Goal: Share content

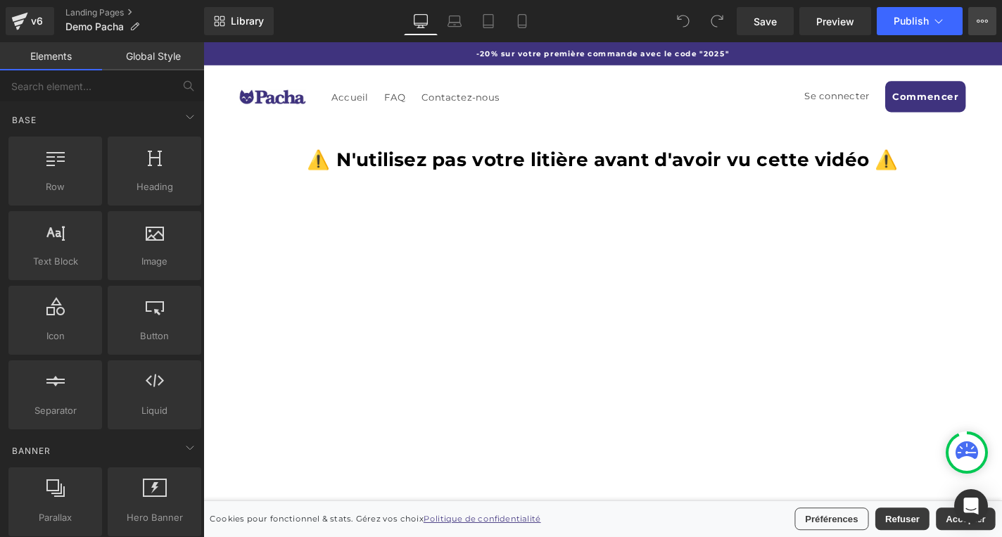
click at [982, 18] on icon at bounding box center [981, 20] width 11 height 11
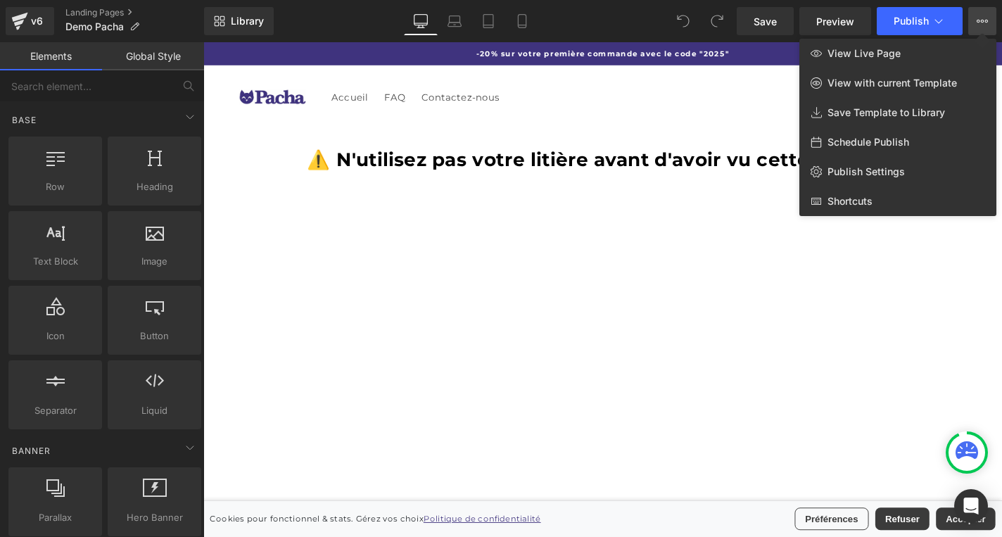
click at [476, 344] on div at bounding box center [602, 289] width 799 height 495
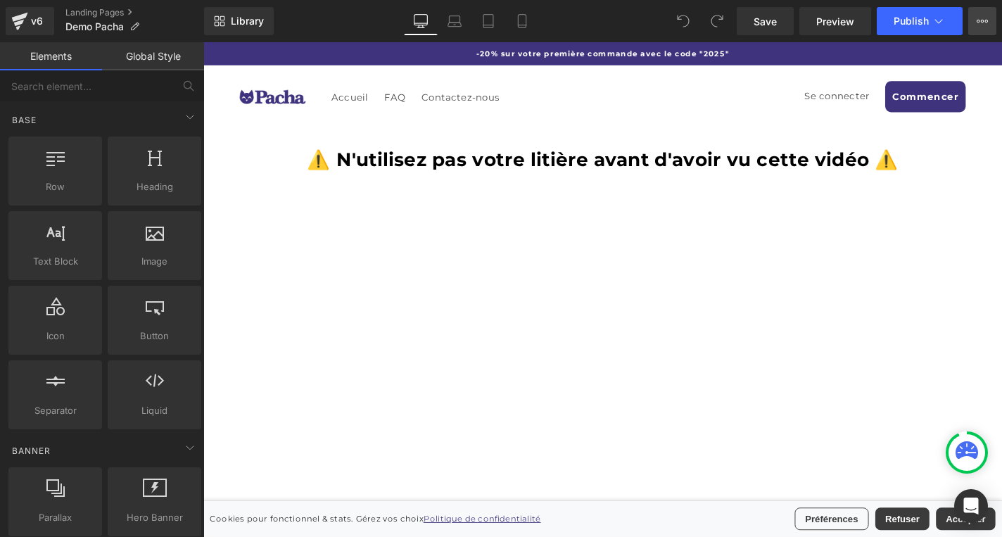
click at [979, 25] on icon at bounding box center [981, 20] width 11 height 11
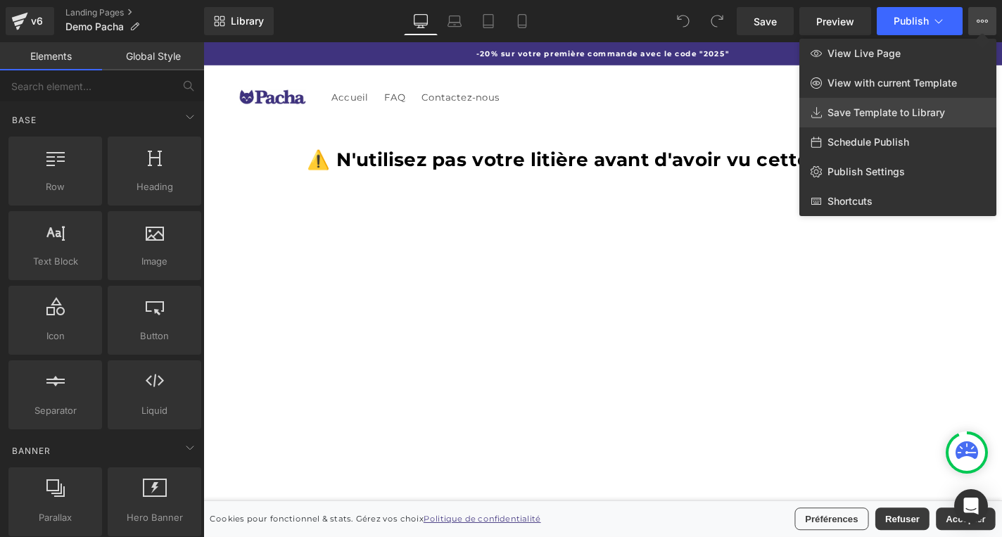
click at [907, 122] on link "Save Template to Library" at bounding box center [897, 113] width 197 height 30
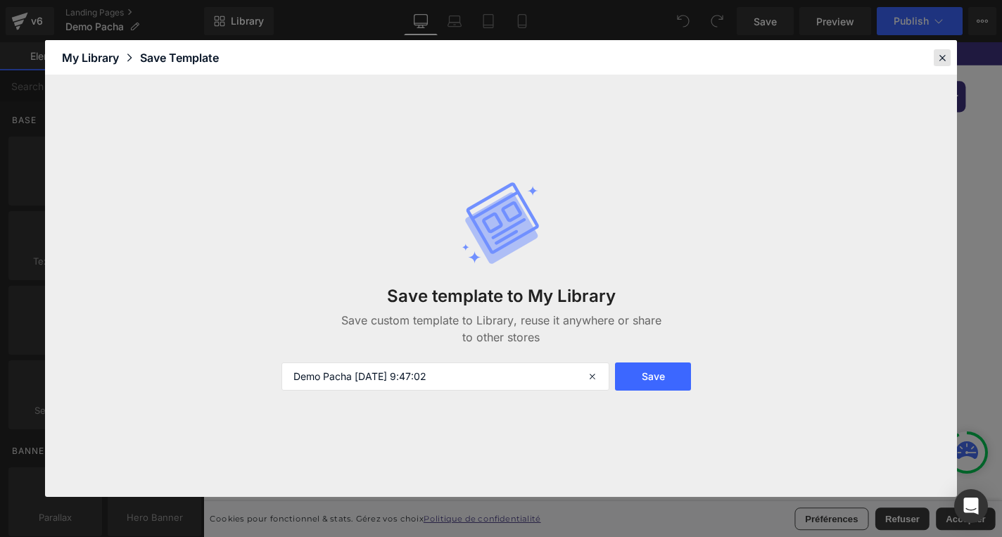
click at [940, 60] on icon at bounding box center [942, 57] width 13 height 13
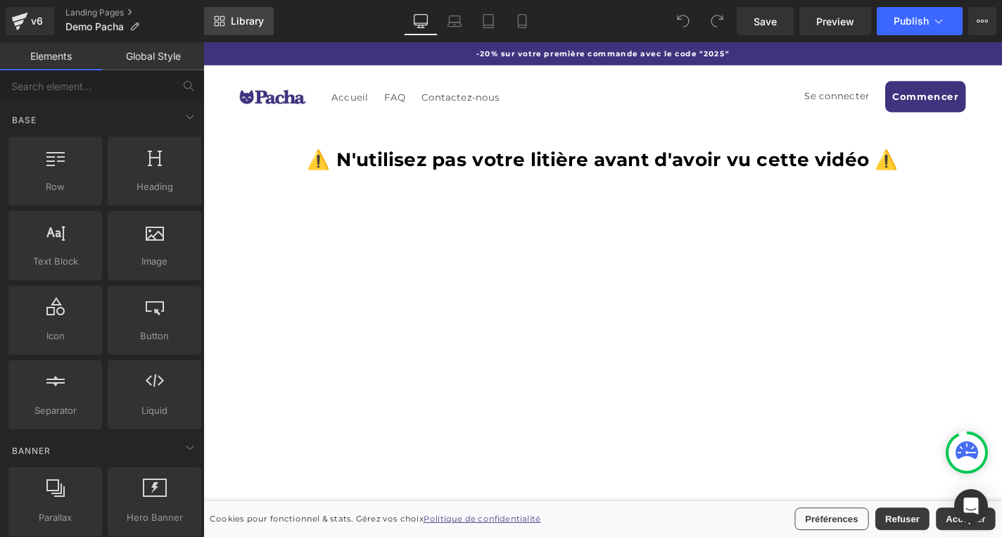
click at [234, 25] on span "Library" at bounding box center [247, 21] width 33 height 13
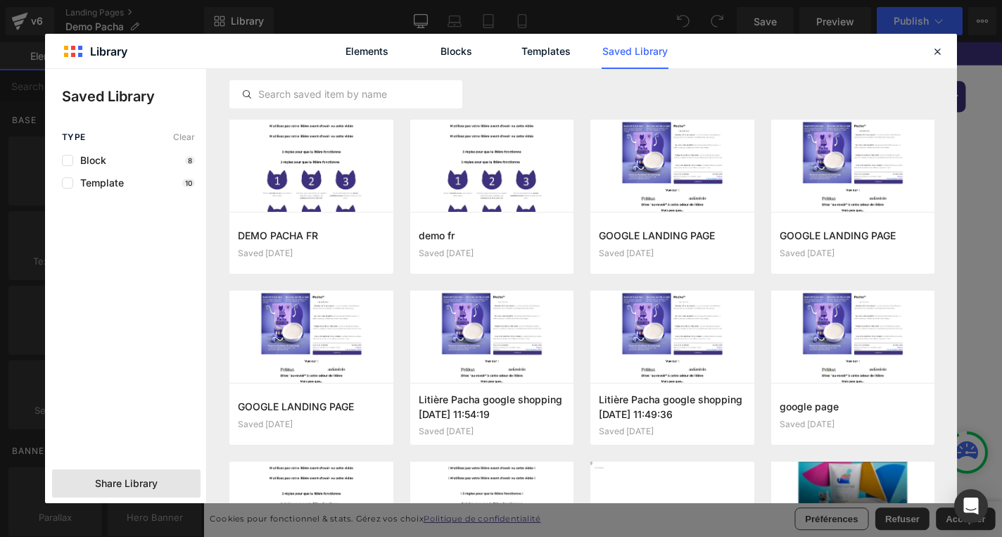
click at [146, 488] on span "Share Library" at bounding box center [126, 483] width 63 height 14
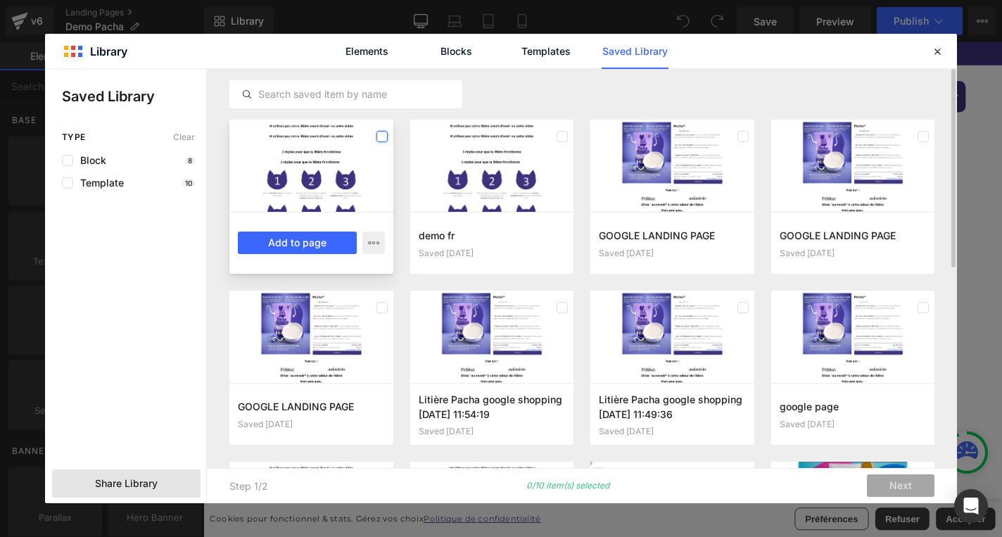
click at [383, 136] on label at bounding box center [381, 136] width 11 height 11
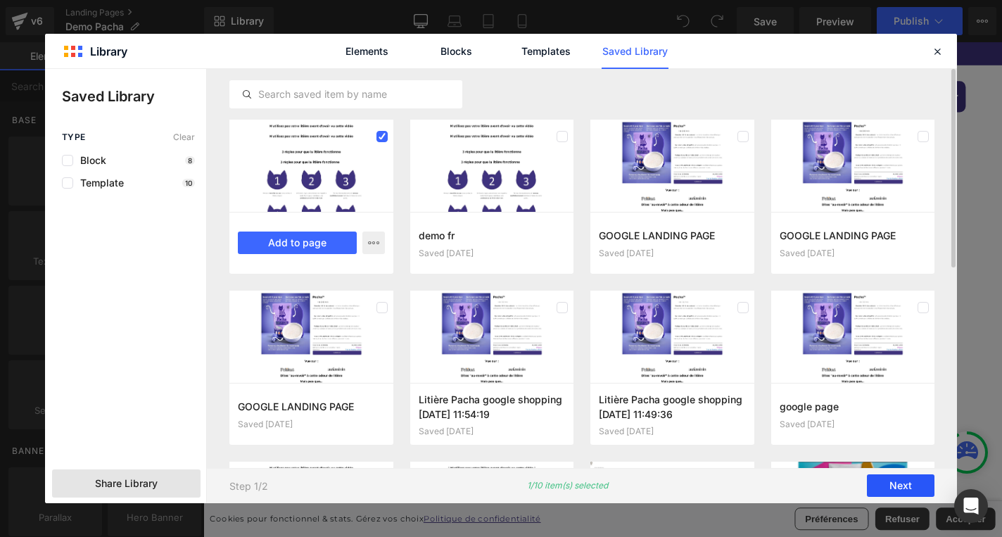
click at [898, 488] on button "Next" at bounding box center [901, 486] width 68 height 23
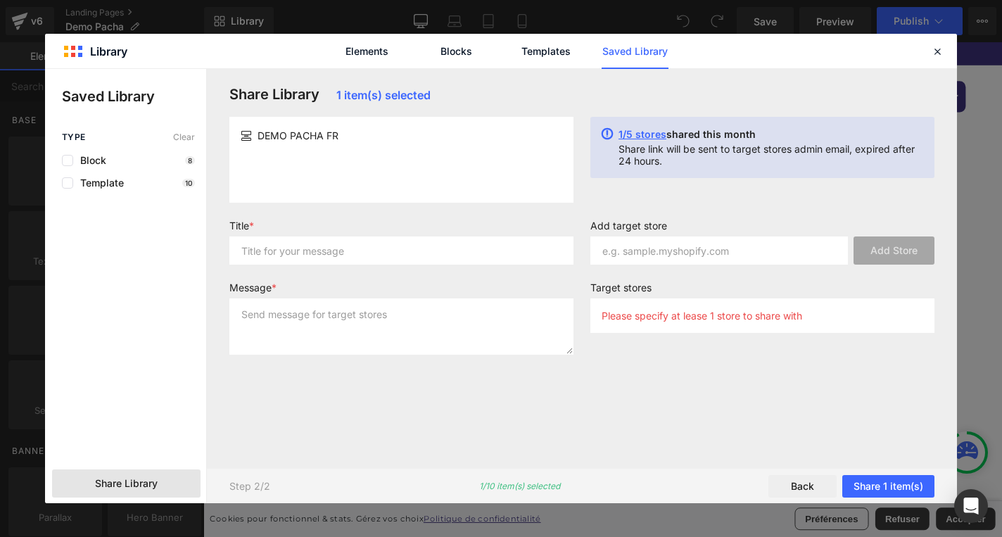
click at [393, 141] on div "DEMO PACHA FR" at bounding box center [402, 135] width 322 height 15
drag, startPoint x: 321, startPoint y: 136, endPoint x: 255, endPoint y: 136, distance: 66.1
click at [255, 136] on div "DEMO PACHA FR" at bounding box center [402, 135] width 322 height 15
copy span "DEMO PACHA"
click at [319, 251] on input "text" at bounding box center [401, 250] width 344 height 28
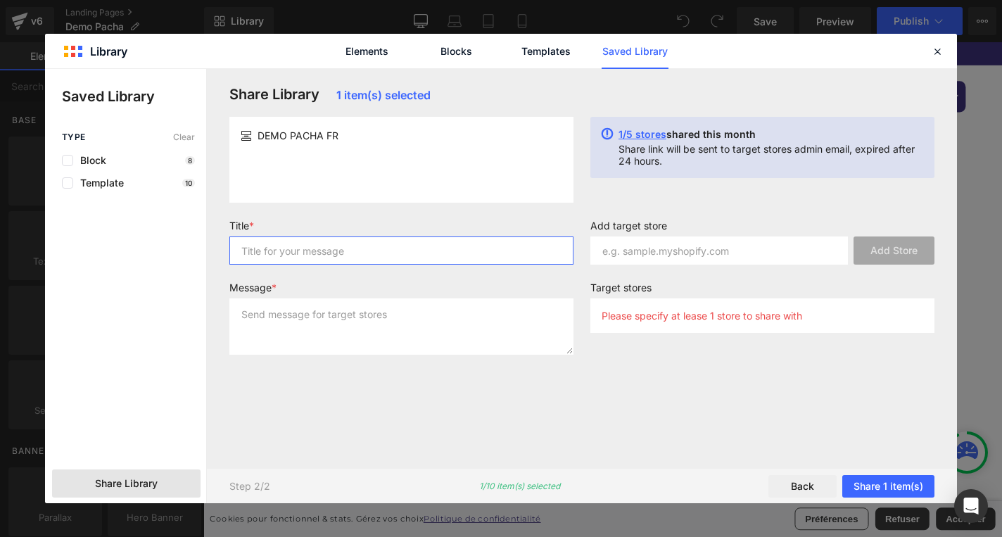
paste input "DEMO PACHA"
type input "DEMO PACHA"
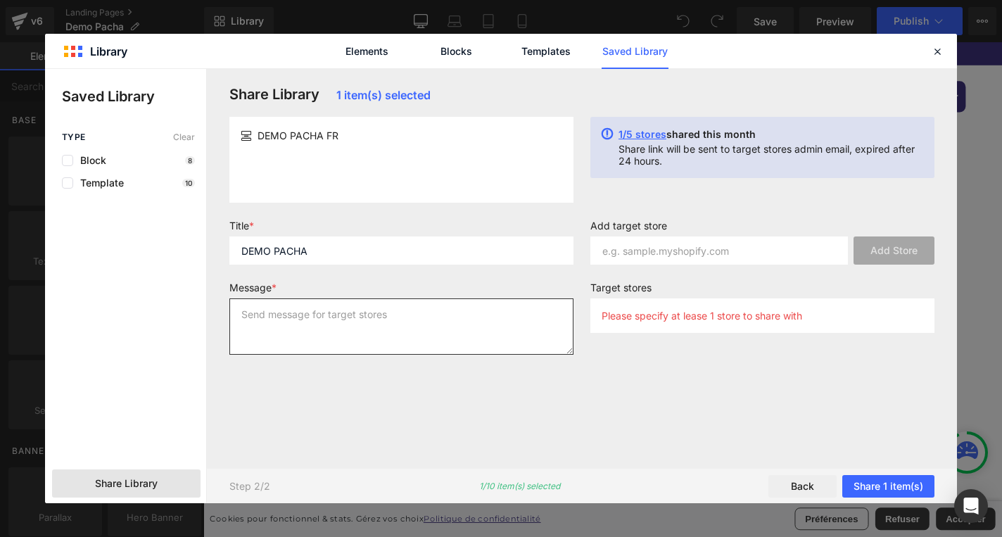
click at [329, 320] on textarea at bounding box center [401, 326] width 344 height 56
paste textarea "DEMO PACHA"
type textarea "DEMO PACHA"
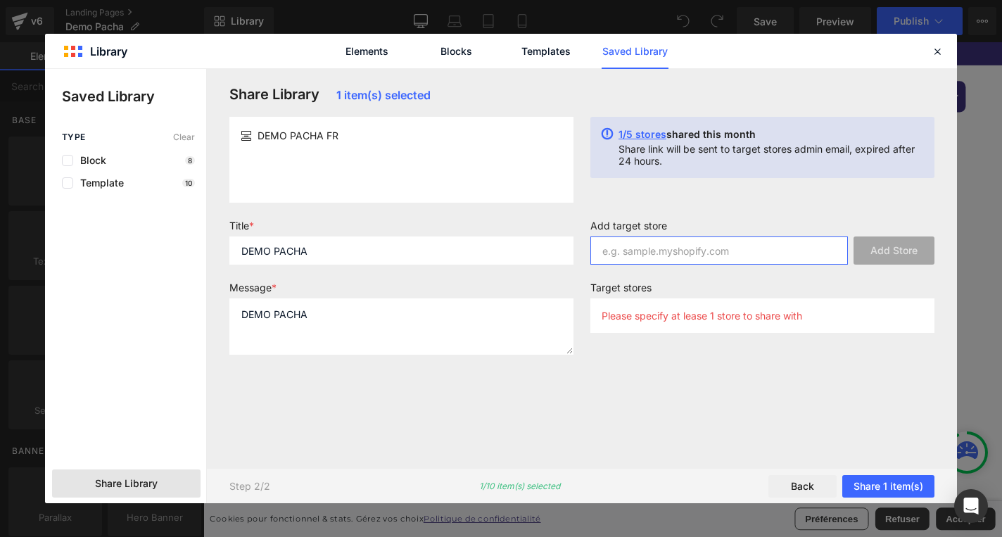
click at [666, 246] on input "text" at bounding box center [718, 250] width 257 height 28
paste input "[DOMAIN_NAME]"
type input "[DOMAIN_NAME]"
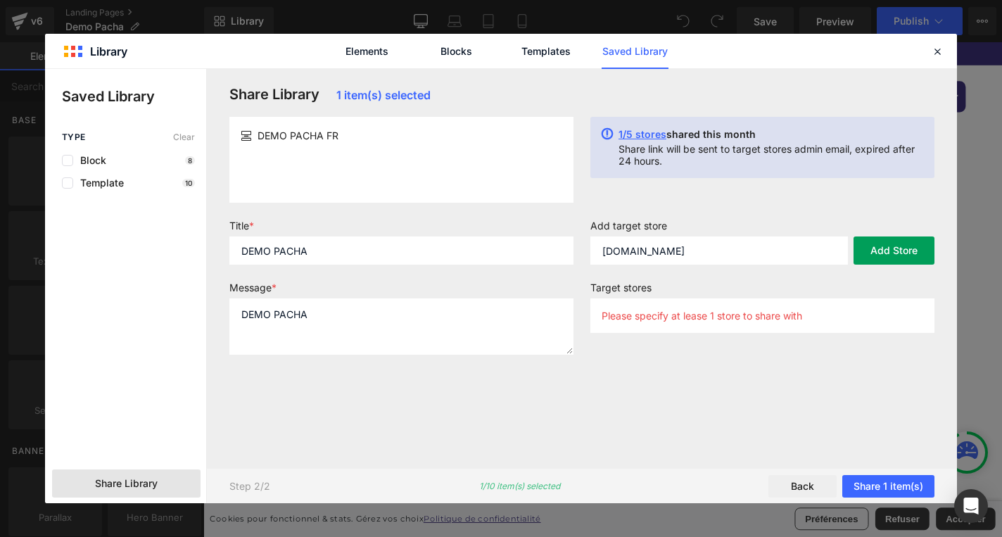
click at [879, 250] on button "Add Store" at bounding box center [893, 250] width 81 height 28
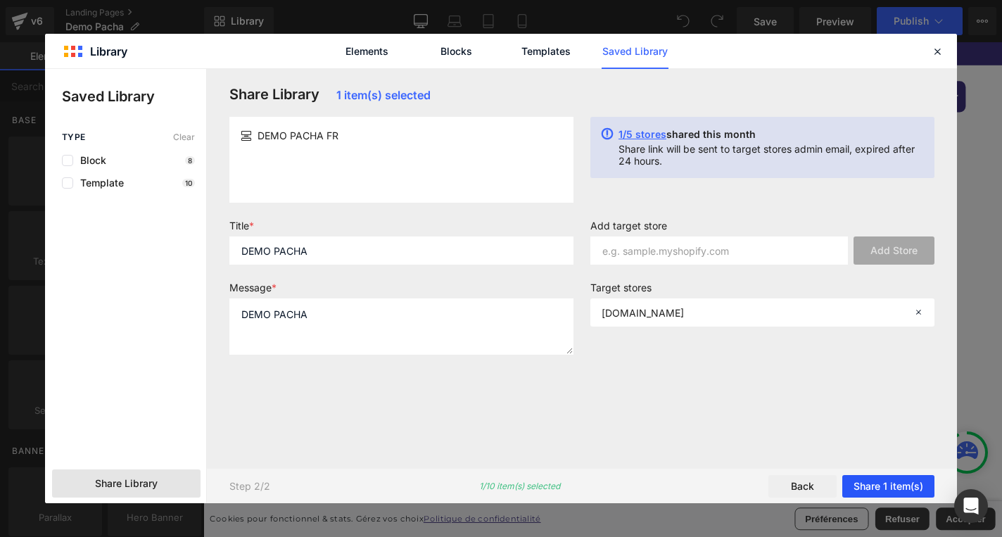
click at [898, 487] on button "Share 1 item(s)" at bounding box center [888, 486] width 92 height 23
